Goal: Task Accomplishment & Management: Manage account settings

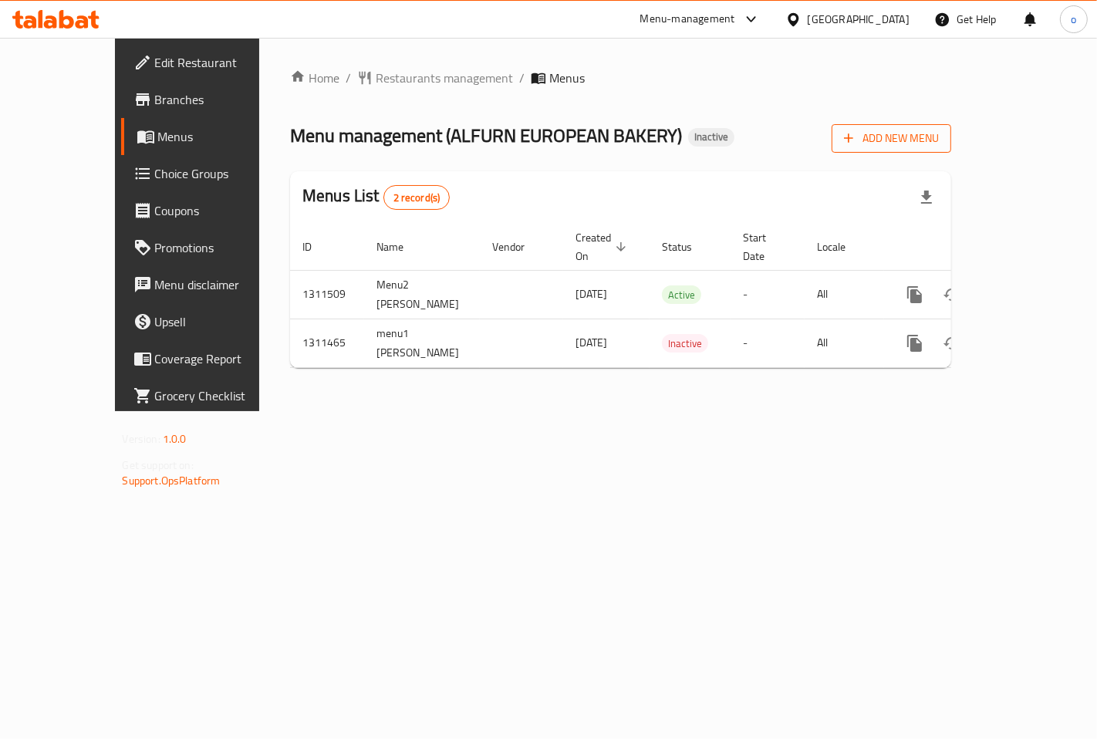
click at [939, 140] on span "Add New Menu" at bounding box center [891, 138] width 95 height 19
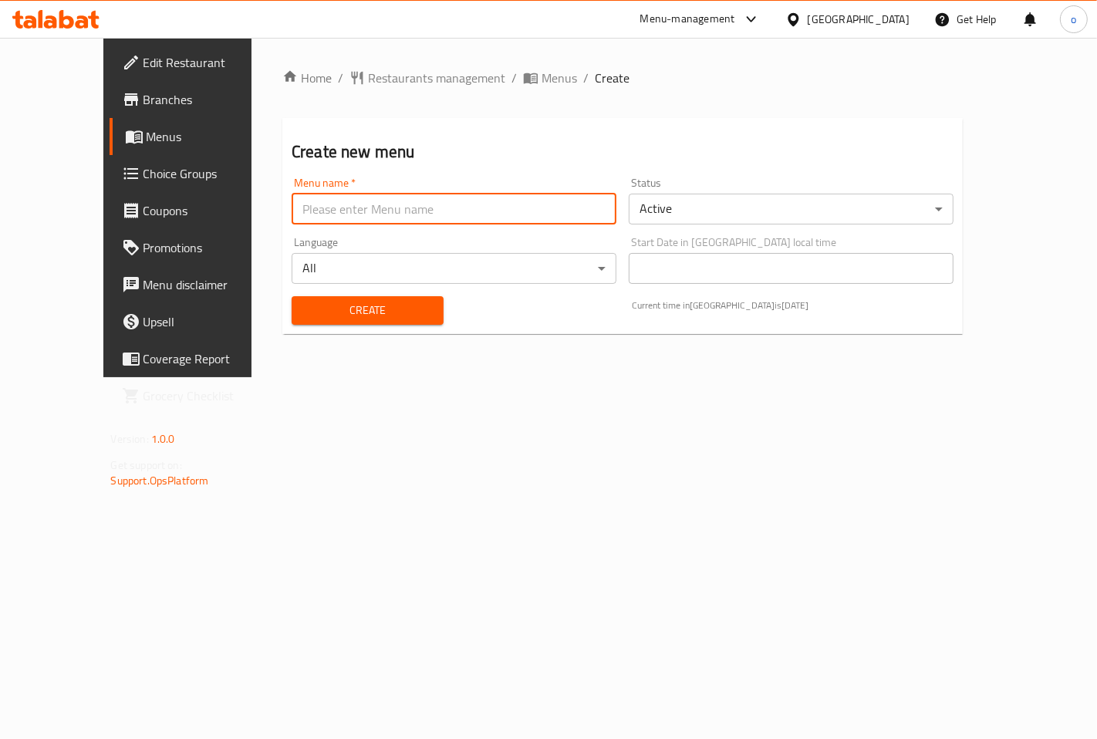
click at [542, 205] on input "text" at bounding box center [454, 209] width 325 height 31
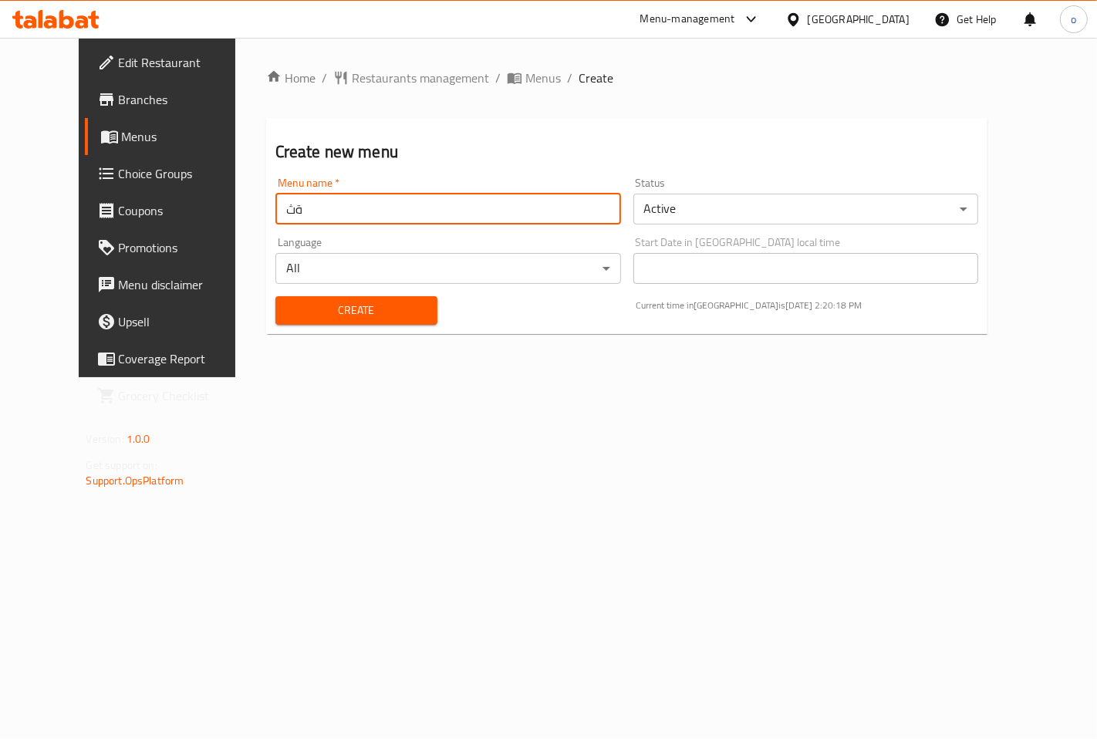
type input "ة"
type input "menu3 [PERSON_NAME]"
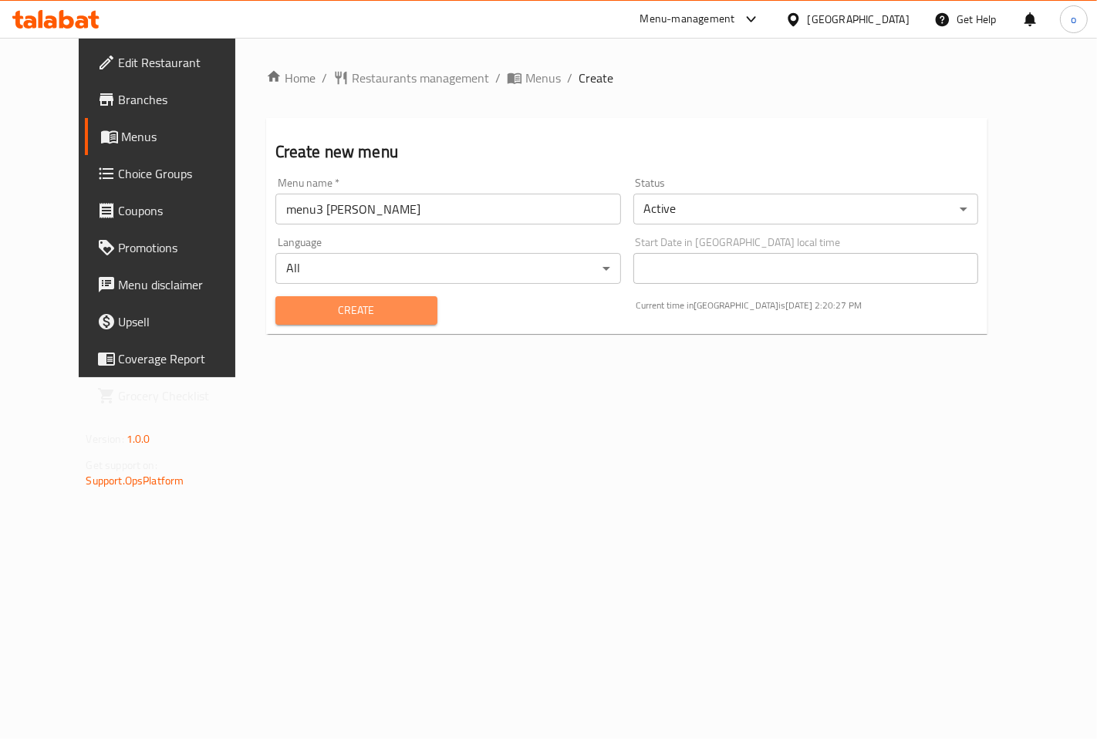
click at [359, 319] on span "Create" at bounding box center [356, 310] width 137 height 19
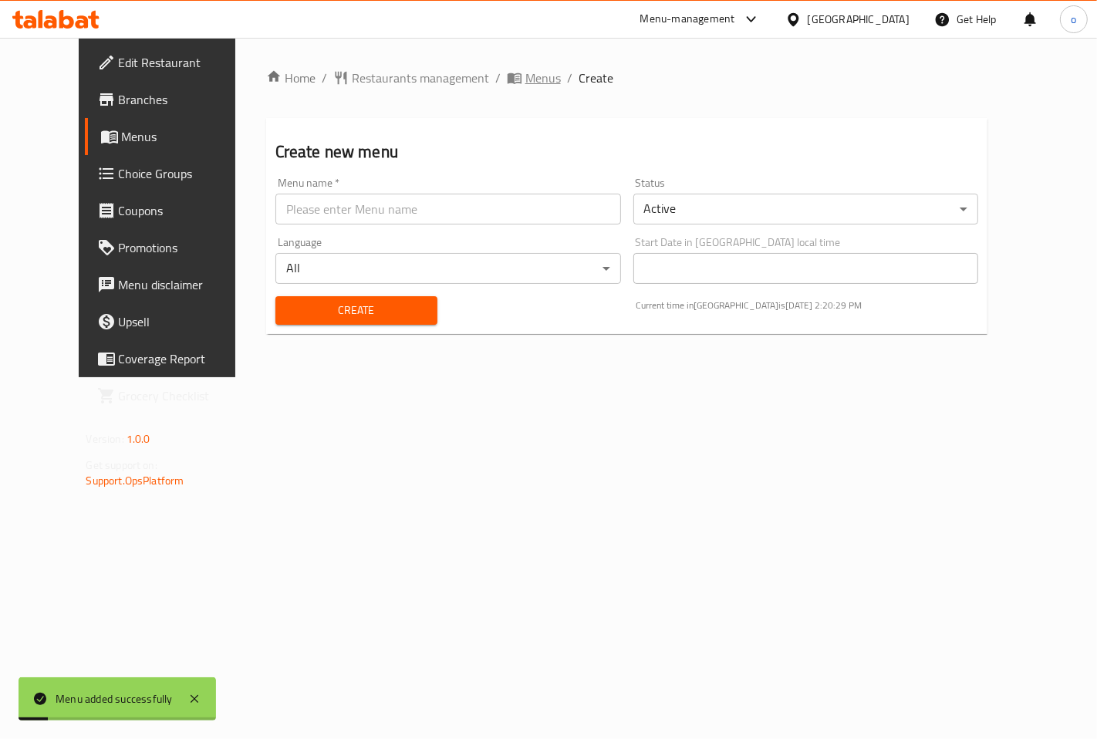
click at [525, 73] on span "Menus" at bounding box center [542, 78] width 35 height 19
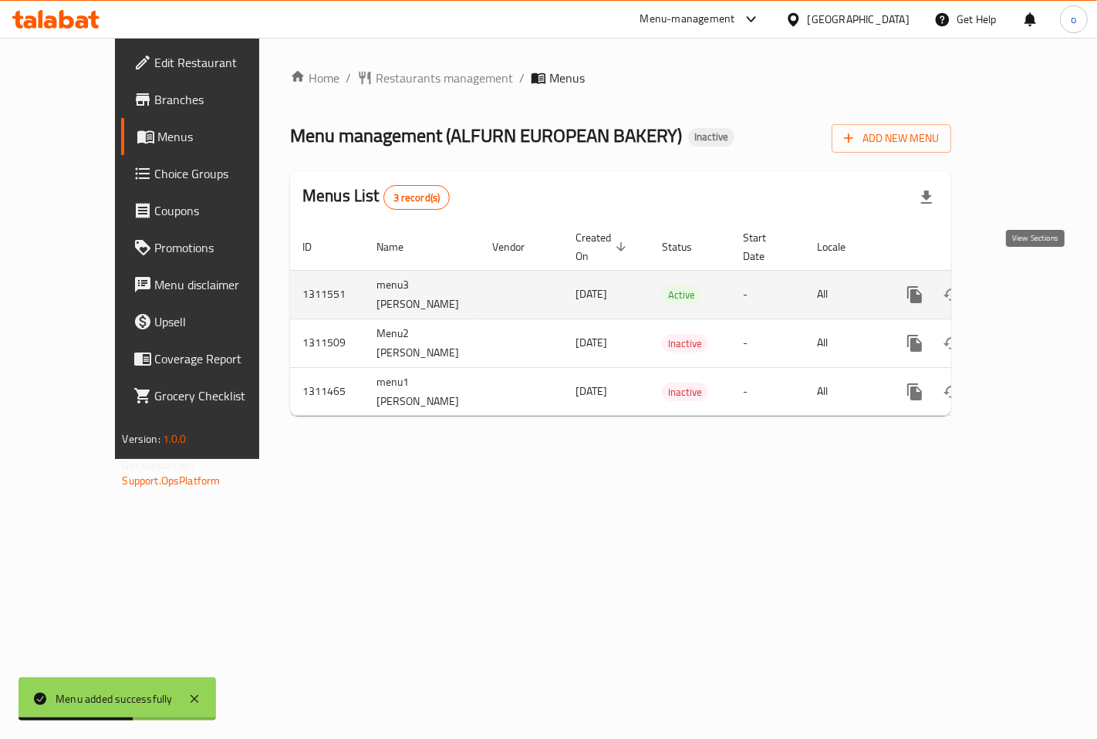
click at [1035, 285] on icon "enhanced table" at bounding box center [1026, 294] width 19 height 19
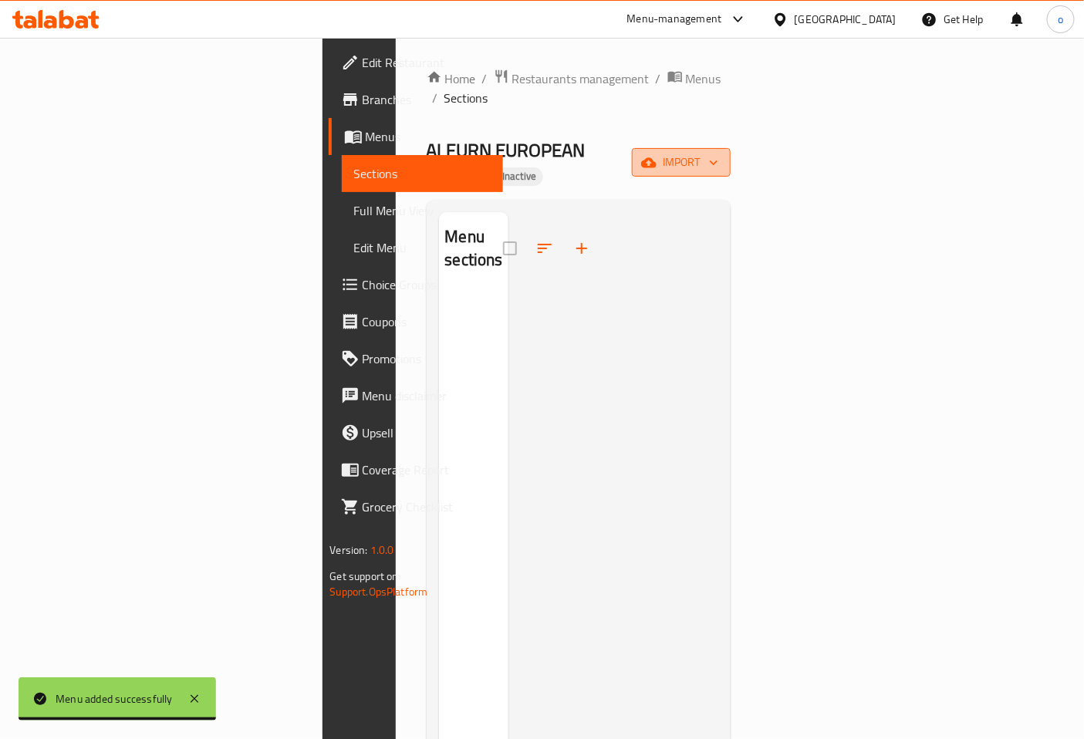
click at [718, 153] on span "import" at bounding box center [681, 162] width 74 height 19
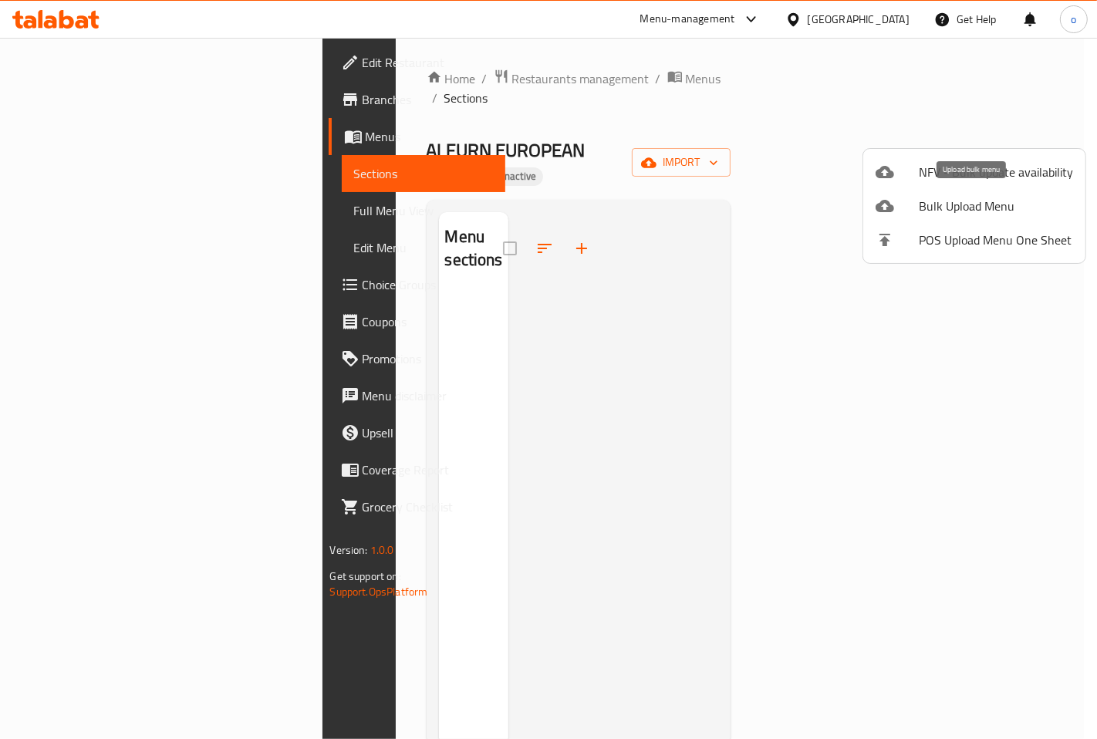
click at [1031, 211] on span "Bulk Upload Menu" at bounding box center [996, 206] width 154 height 19
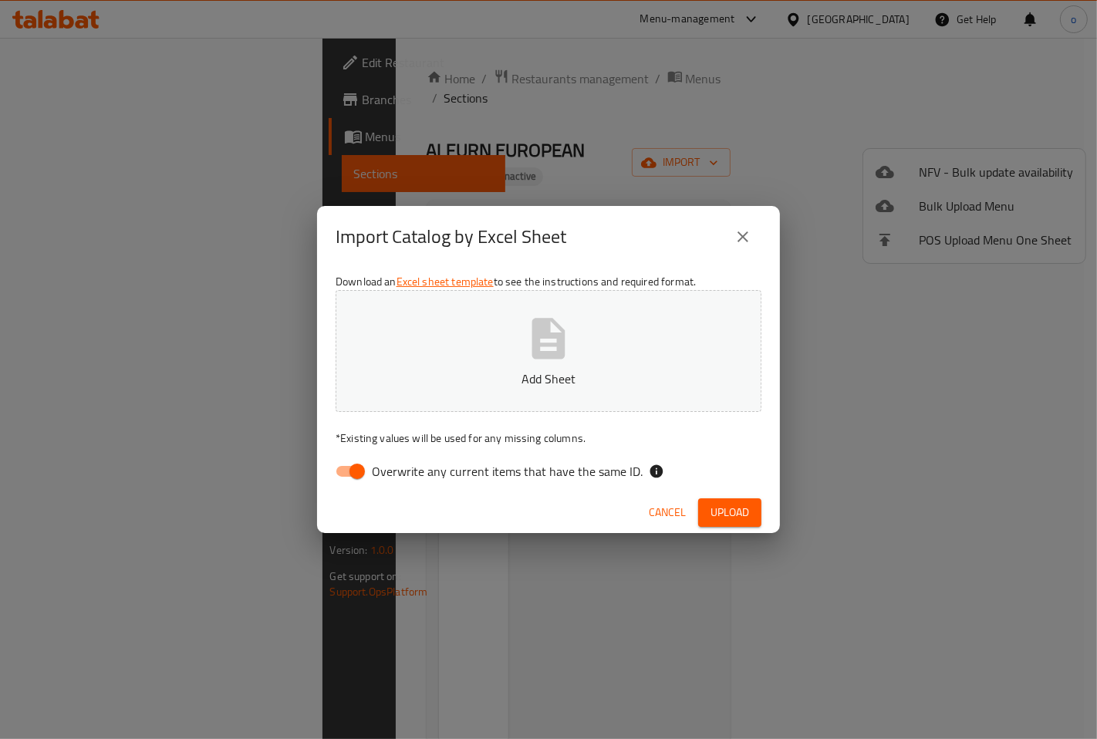
click at [345, 467] on input "Overwrite any current items that have the same ID." at bounding box center [357, 471] width 88 height 29
checkbox input "false"
click at [572, 342] on icon "button" at bounding box center [548, 338] width 49 height 49
click at [737, 511] on span "Upload" at bounding box center [729, 512] width 39 height 19
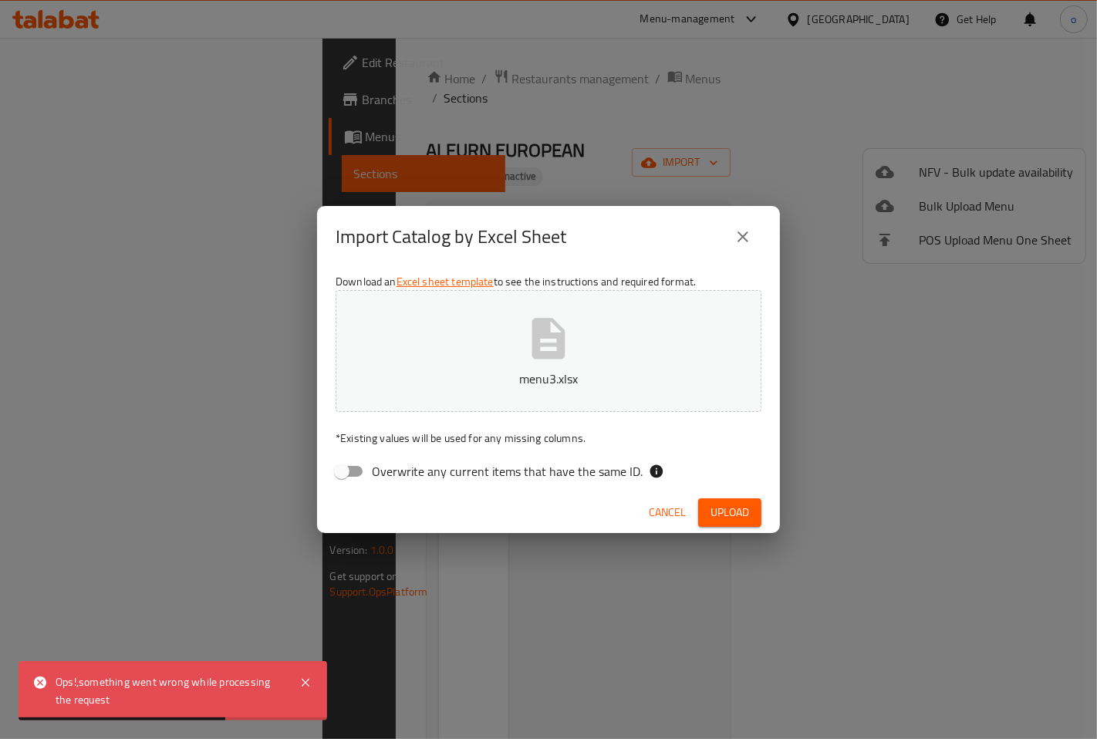
click at [737, 515] on span "Upload" at bounding box center [729, 512] width 39 height 19
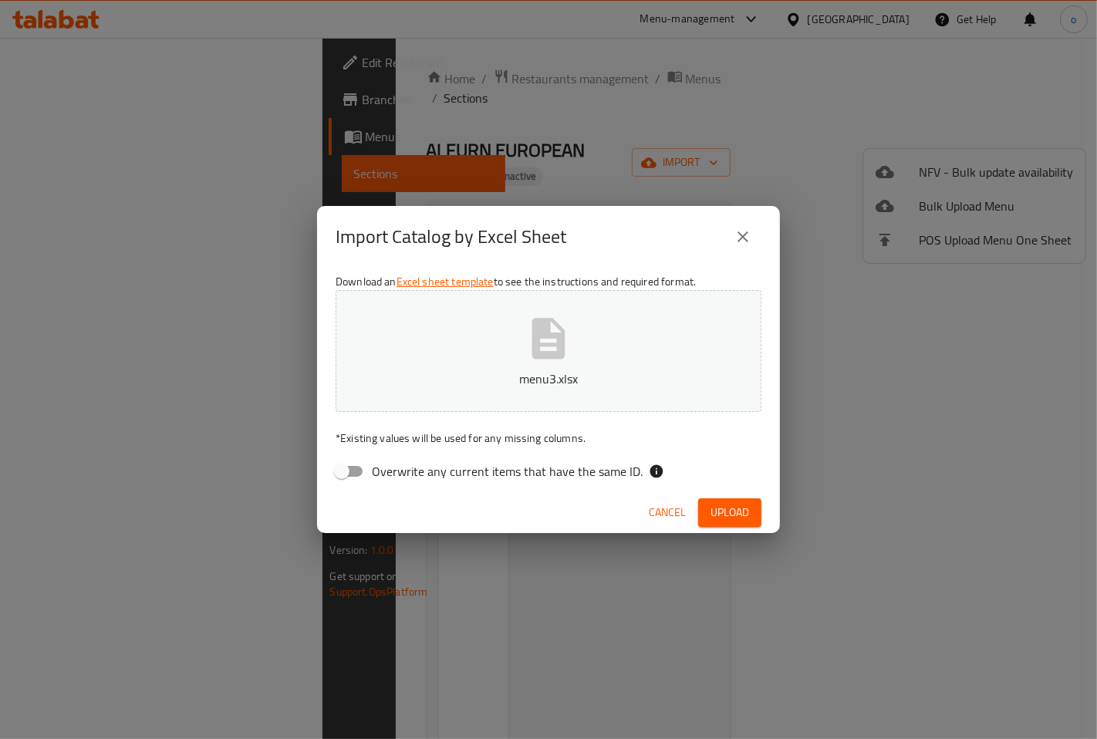
click at [746, 241] on icon "close" at bounding box center [742, 236] width 11 height 11
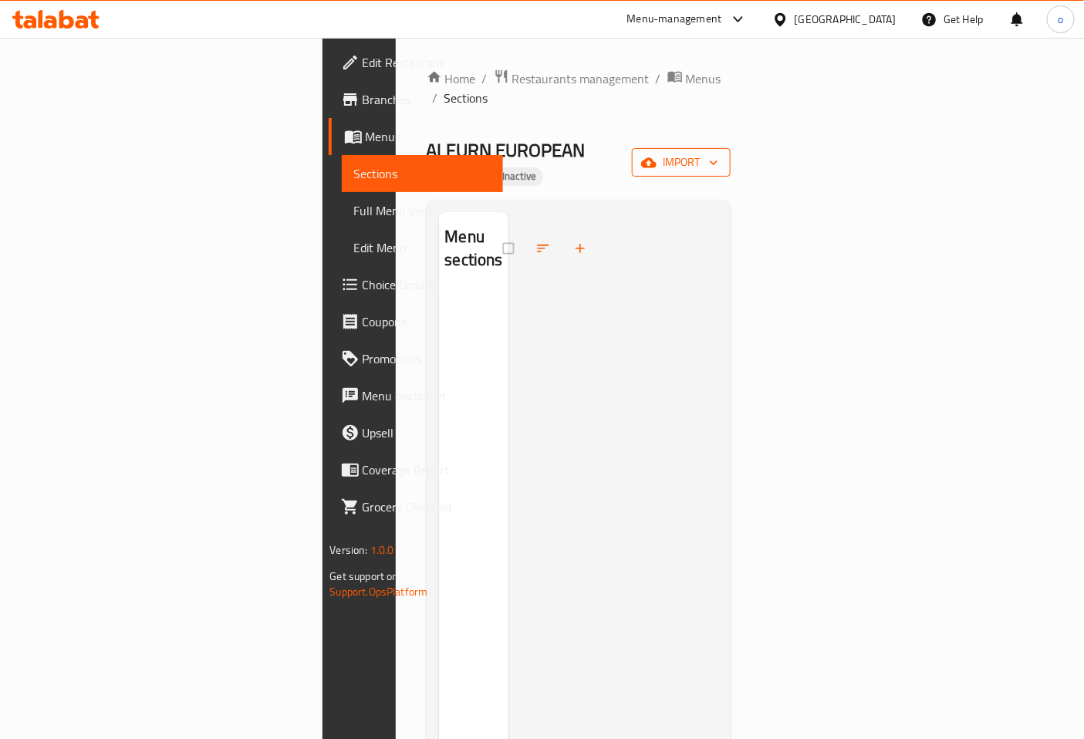
click at [731, 148] on button "import" at bounding box center [681, 162] width 99 height 29
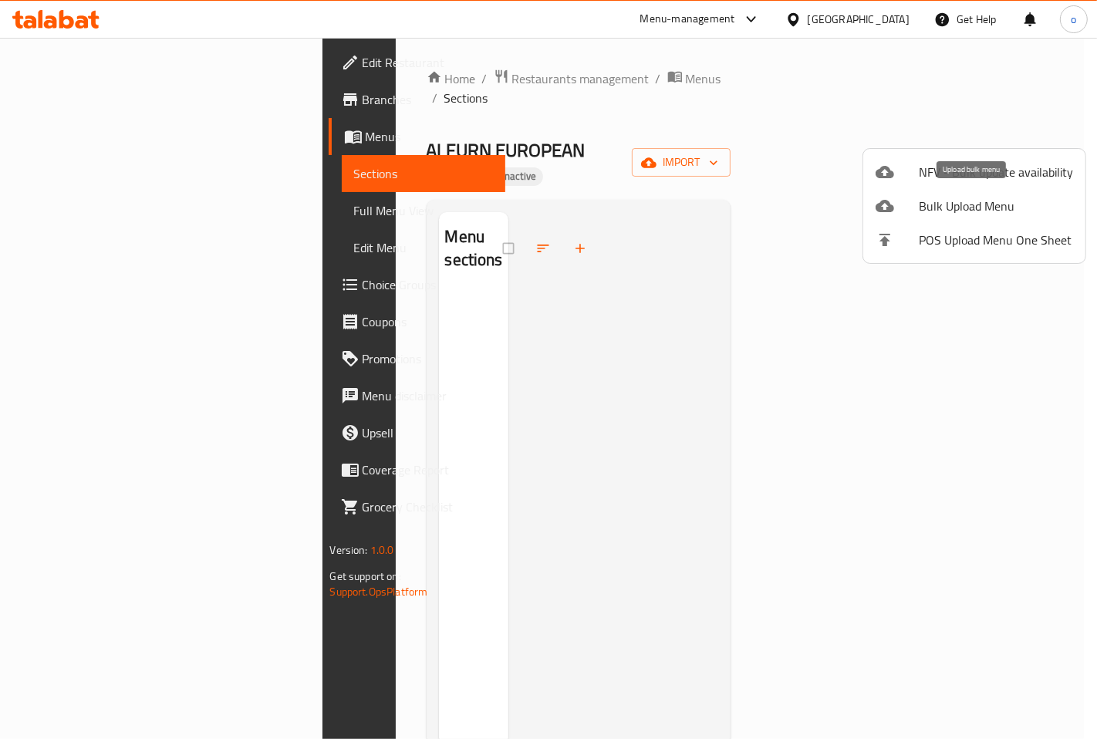
click at [997, 197] on span "Bulk Upload Menu" at bounding box center [996, 206] width 154 height 19
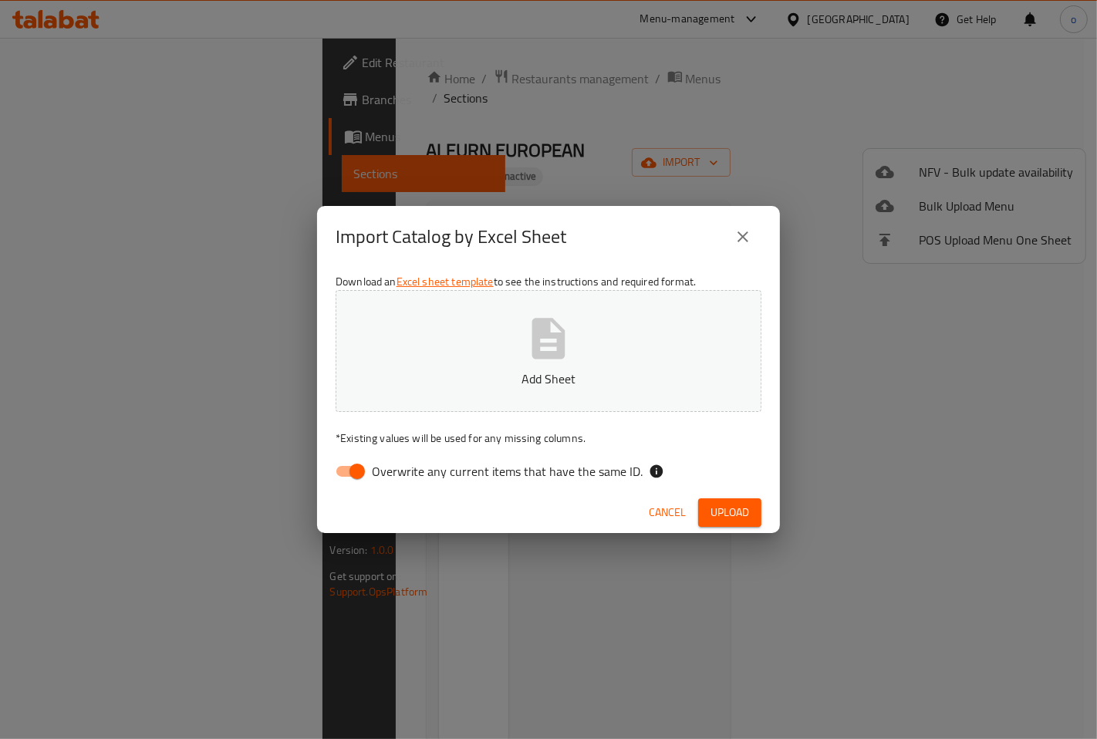
click at [353, 467] on input "Overwrite any current items that have the same ID." at bounding box center [357, 471] width 88 height 29
checkbox input "false"
click at [490, 360] on button "Add Sheet" at bounding box center [549, 351] width 426 height 122
click at [722, 505] on span "Upload" at bounding box center [729, 512] width 39 height 19
click at [672, 501] on button "Cancel" at bounding box center [667, 512] width 49 height 29
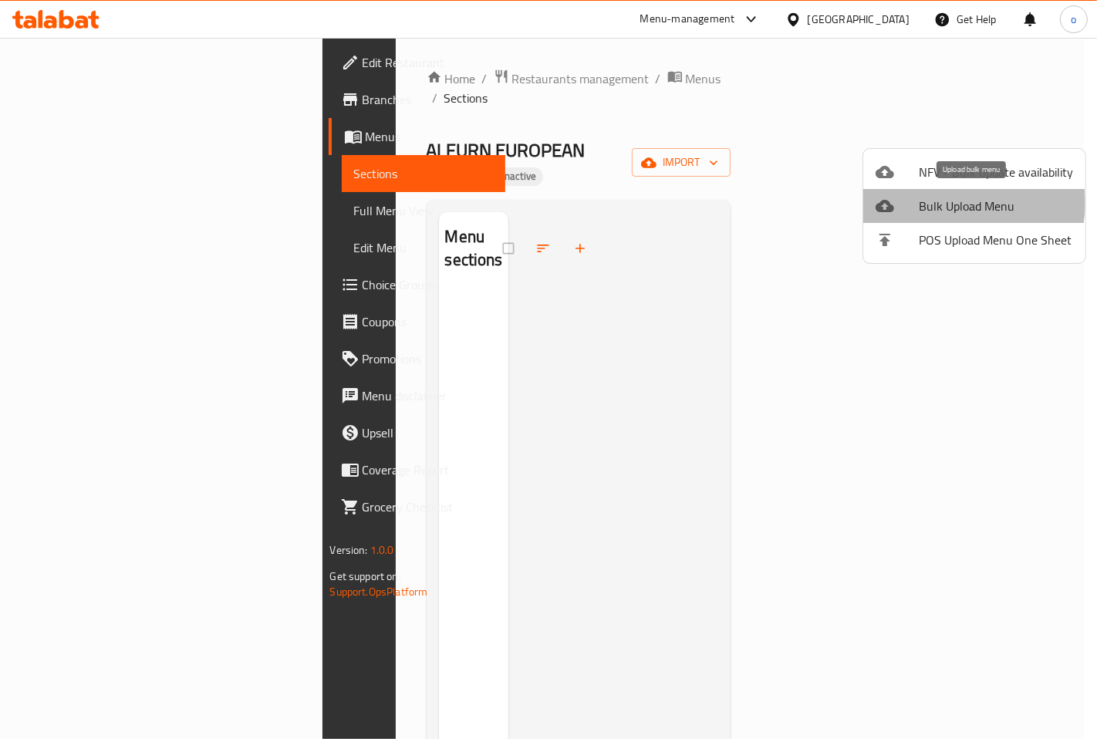
click at [957, 203] on span "Bulk Upload Menu" at bounding box center [996, 206] width 154 height 19
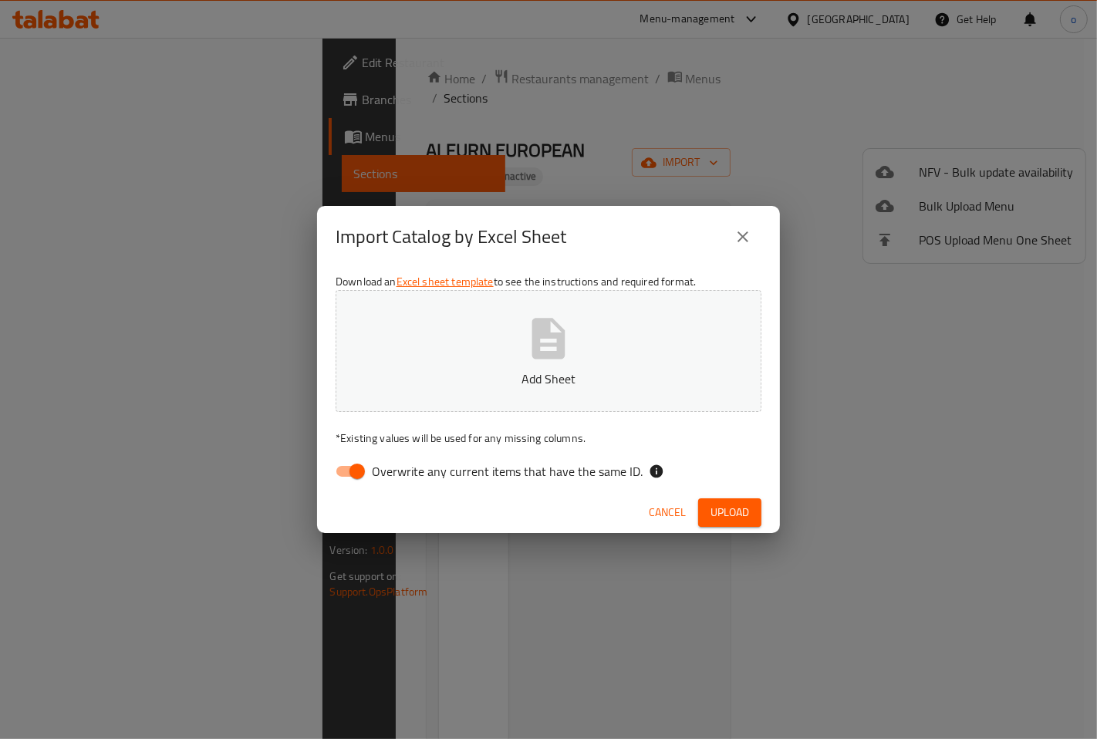
click at [350, 463] on input "Overwrite any current items that have the same ID." at bounding box center [357, 471] width 88 height 29
checkbox input "false"
click at [538, 372] on p "Add Sheet" at bounding box center [548, 379] width 378 height 19
click at [742, 511] on span "Upload" at bounding box center [729, 512] width 39 height 19
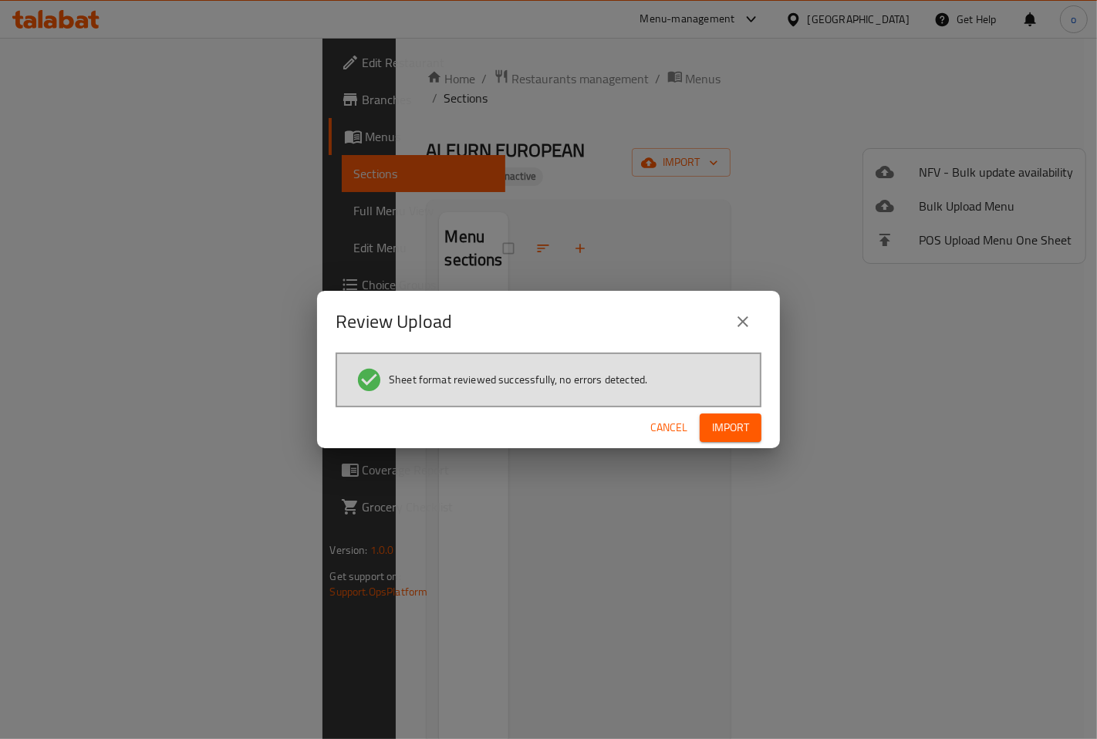
click at [723, 428] on span "Import" at bounding box center [730, 427] width 37 height 19
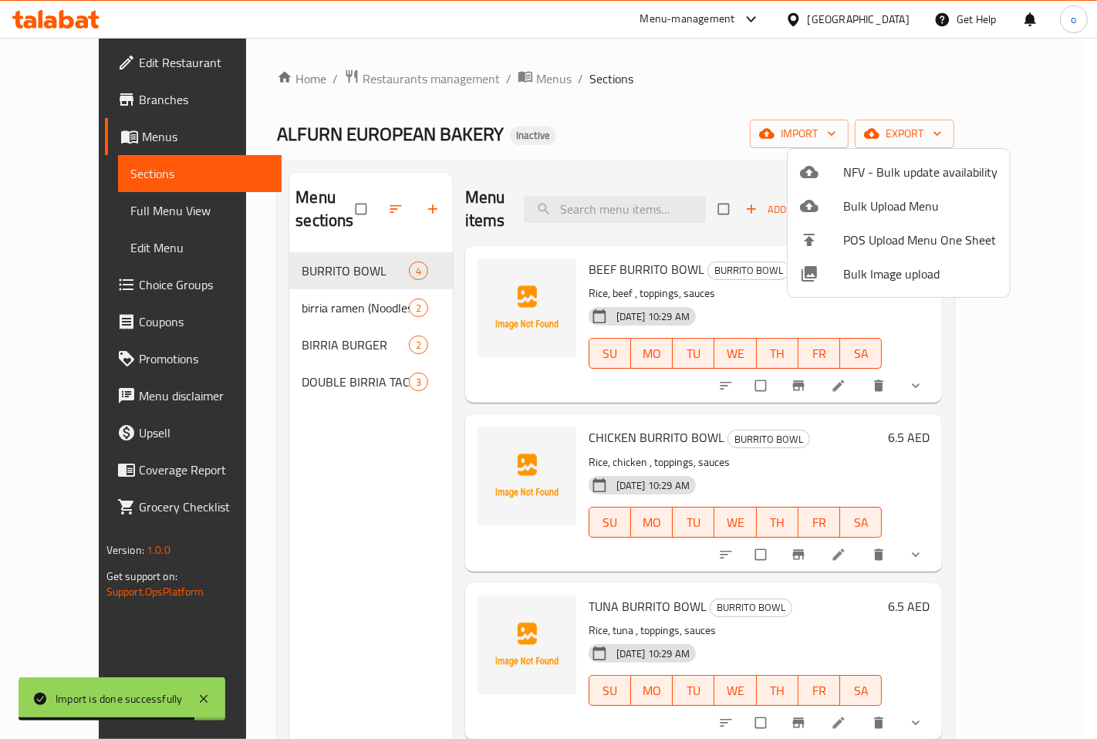
click at [82, 211] on div at bounding box center [548, 369] width 1097 height 739
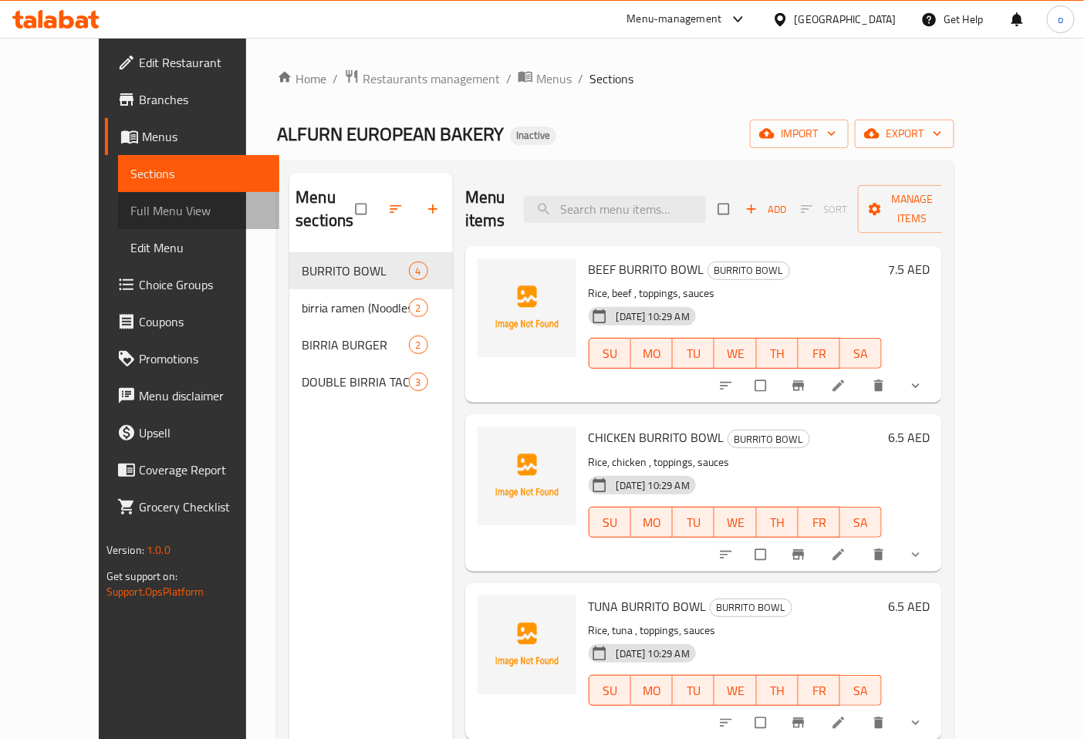
click at [130, 211] on span "Full Menu View" at bounding box center [198, 210] width 137 height 19
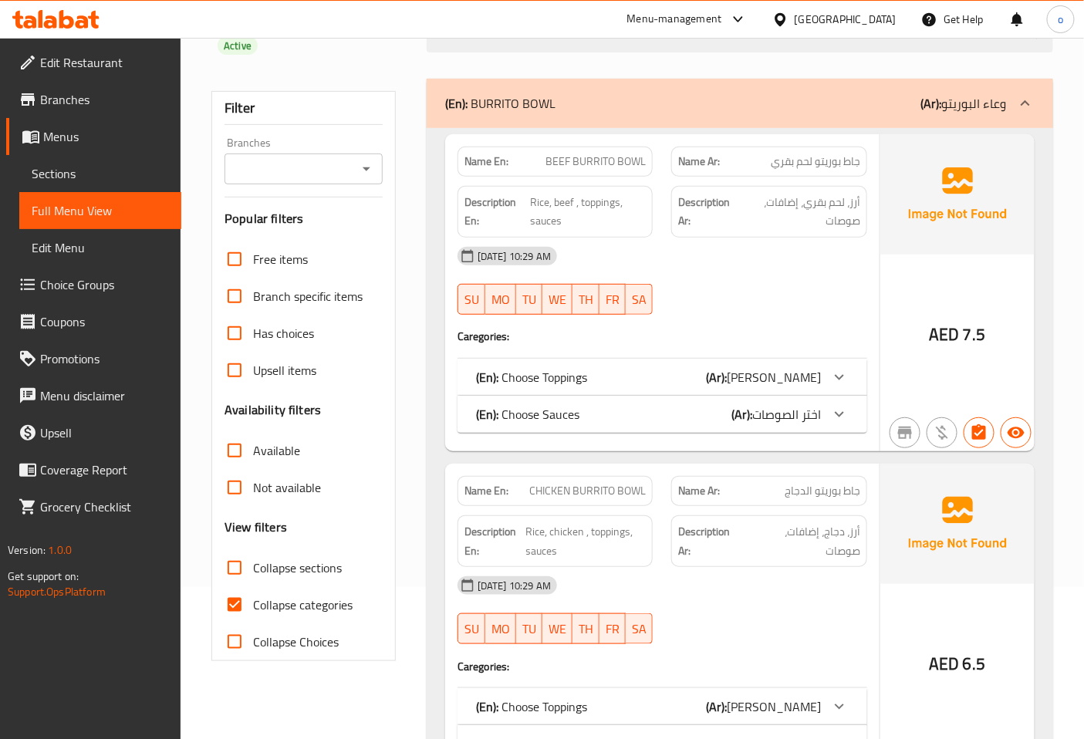
scroll to position [171, 0]
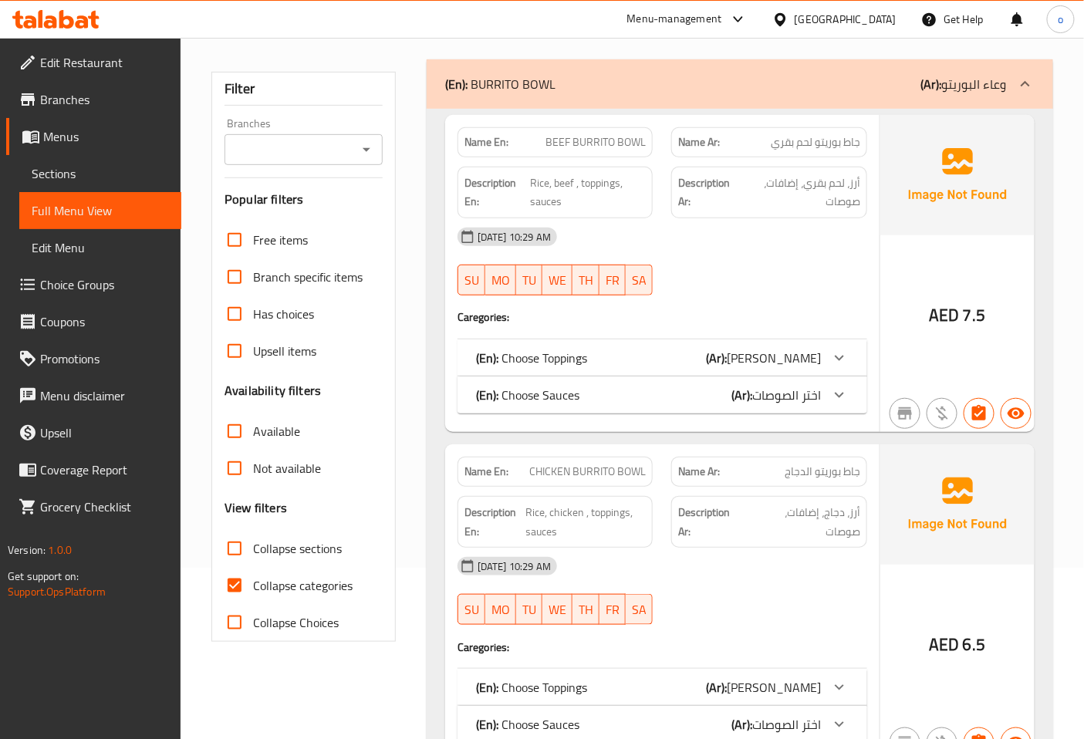
click at [234, 567] on input "Collapse categories" at bounding box center [234, 585] width 37 height 37
checkbox input "false"
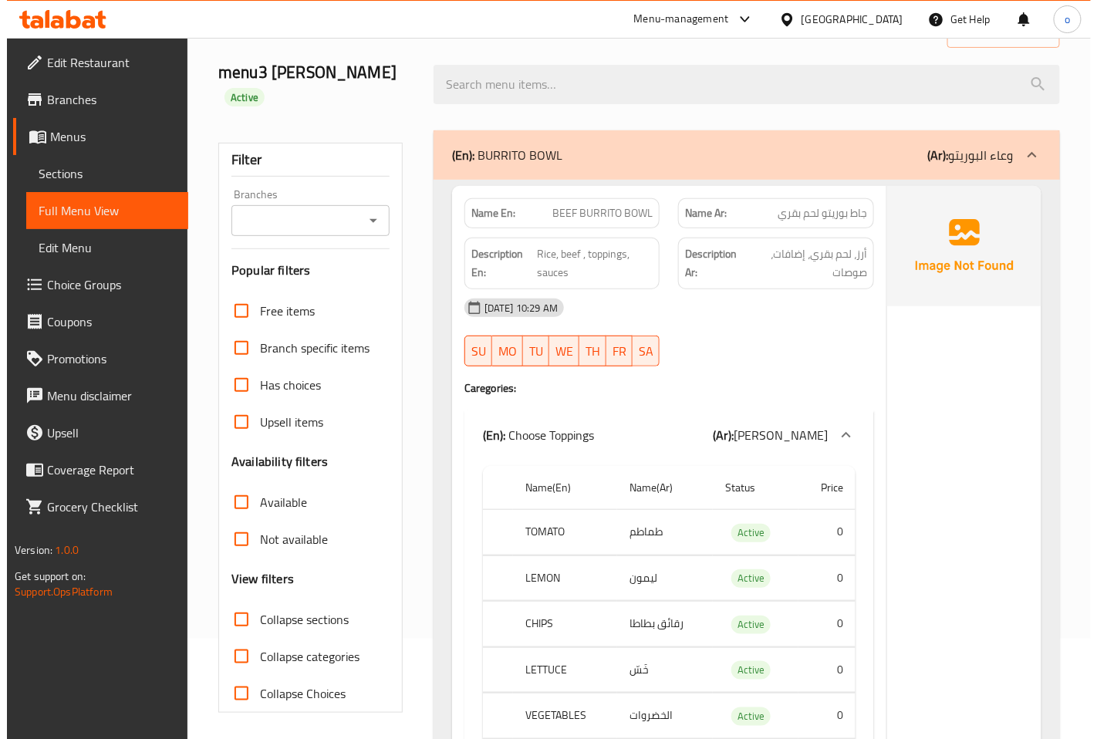
scroll to position [0, 0]
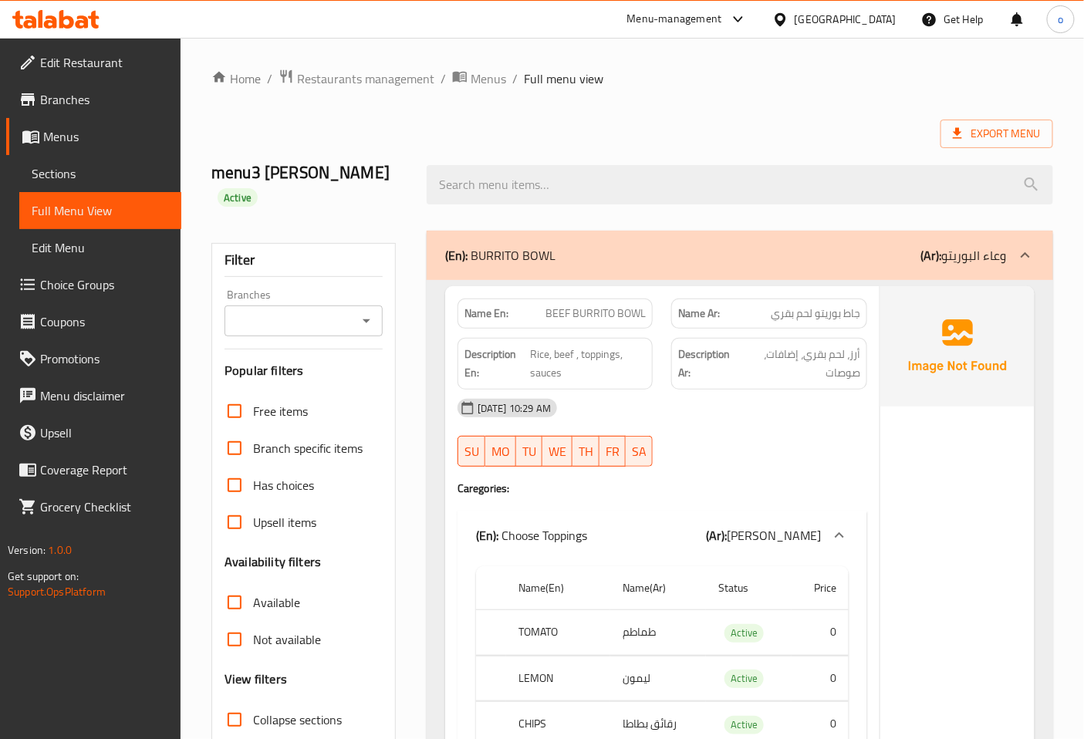
click at [812, 120] on div "Export Menu" at bounding box center [632, 134] width 842 height 29
click at [1001, 129] on span "Export Menu" at bounding box center [997, 133] width 88 height 19
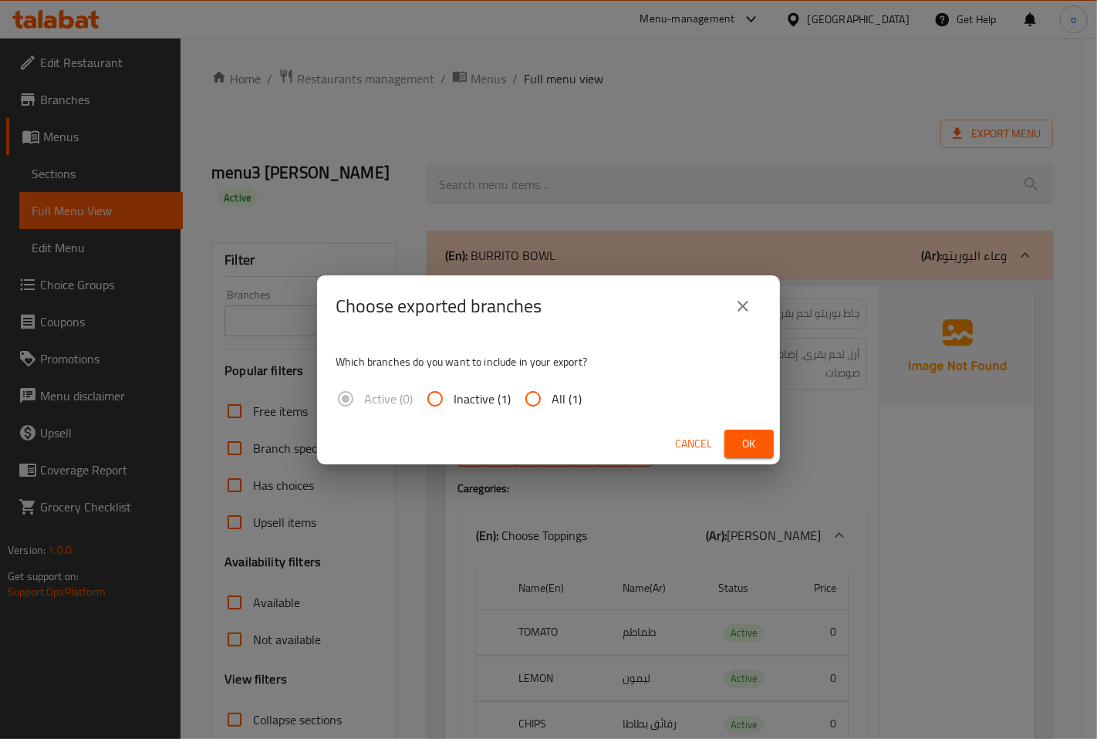
click at [538, 401] on input "All (1)" at bounding box center [533, 398] width 37 height 37
radio input "true"
click at [748, 446] on span "Ok" at bounding box center [749, 443] width 25 height 19
